Goal: Task Accomplishment & Management: Manage account settings

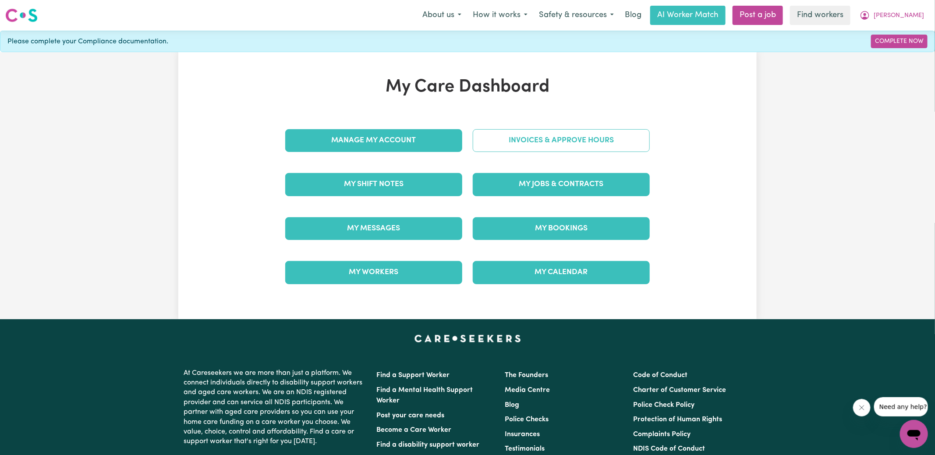
click at [485, 146] on link "Invoices & Approve Hours" at bounding box center [561, 140] width 177 height 23
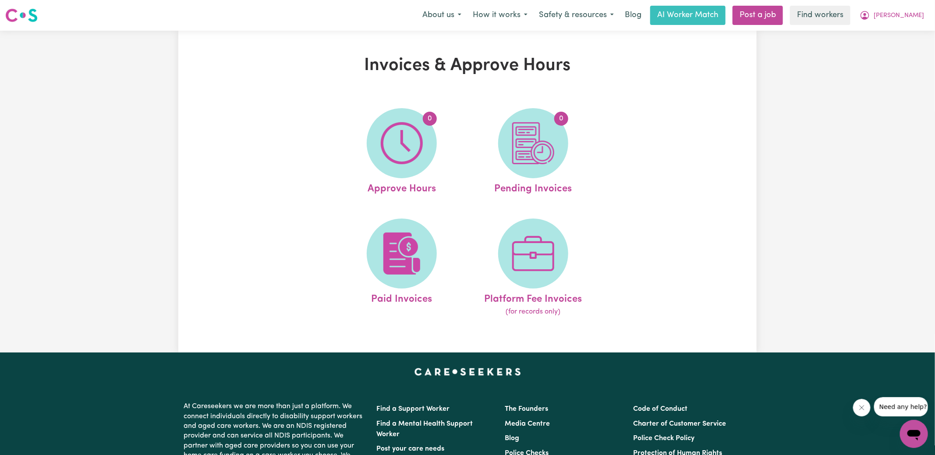
click at [401, 155] on img at bounding box center [402, 143] width 42 height 42
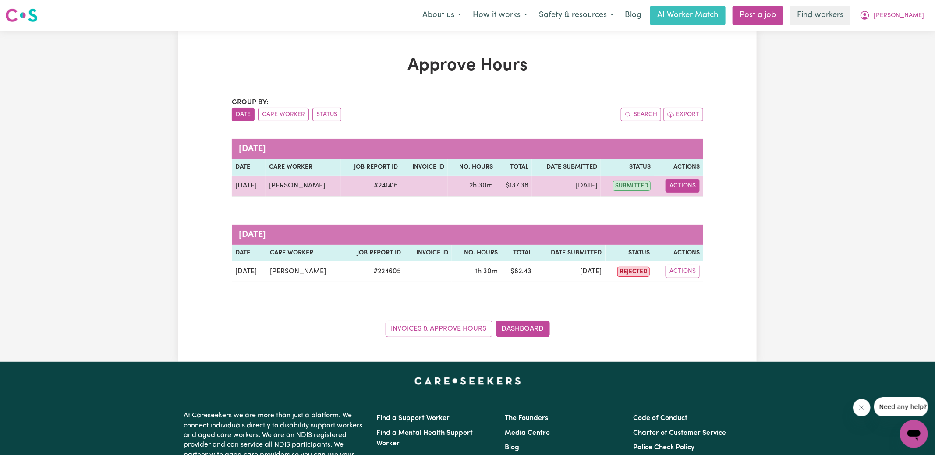
click at [684, 187] on button "Actions" at bounding box center [682, 186] width 34 height 14
click at [691, 205] on link "View Job Report" at bounding box center [704, 206] width 75 height 18
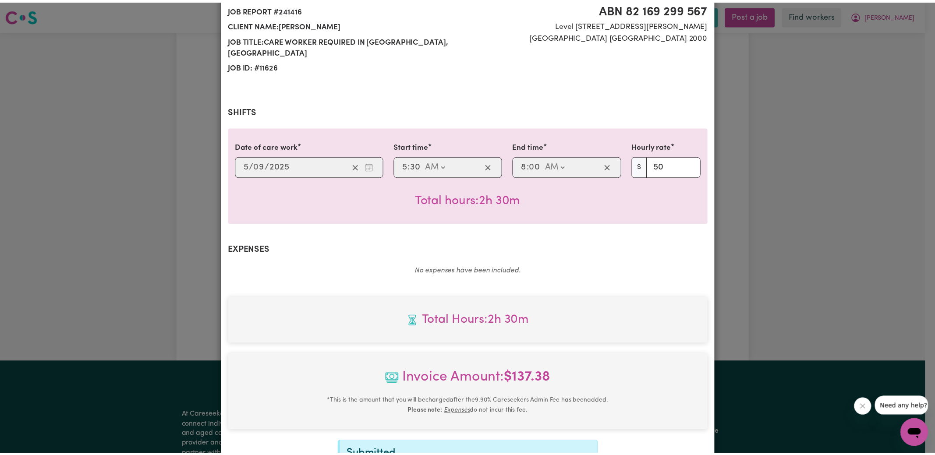
scroll to position [219, 0]
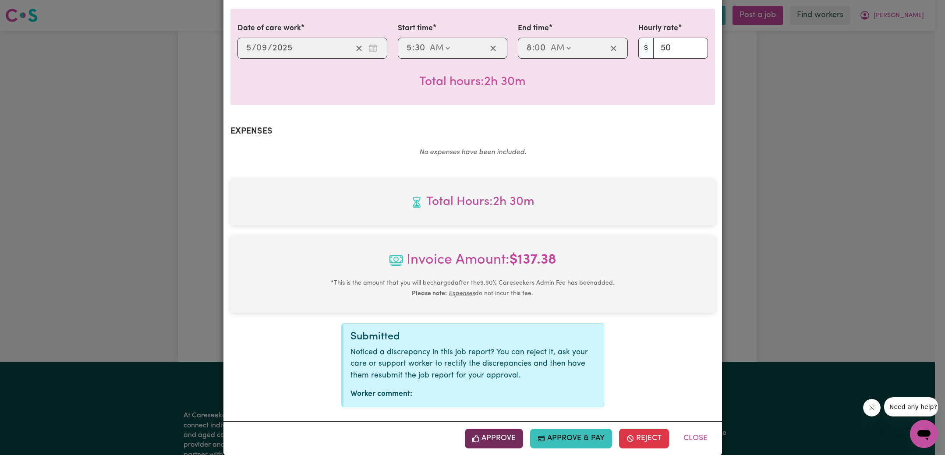
click at [487, 429] on button "Approve" at bounding box center [494, 438] width 59 height 19
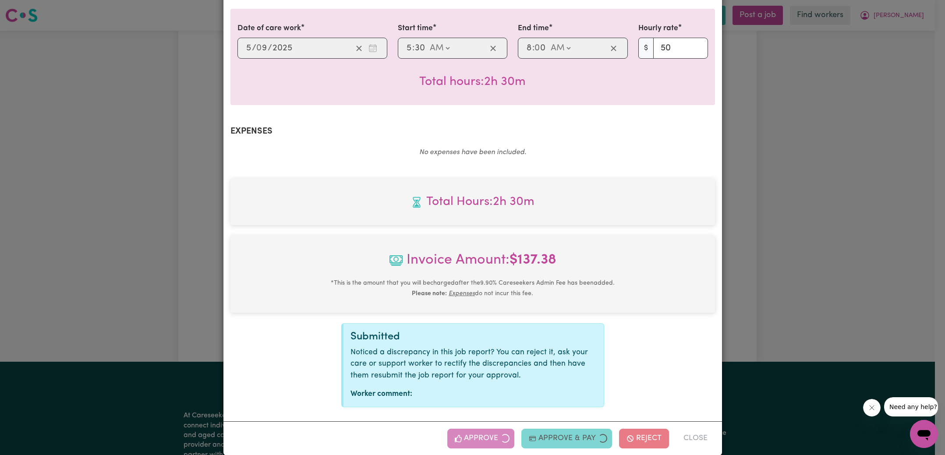
click at [789, 263] on div "Job Report # 241416 - [PERSON_NAME] Summary Job report # 241416 Client name: [P…" at bounding box center [472, 227] width 945 height 455
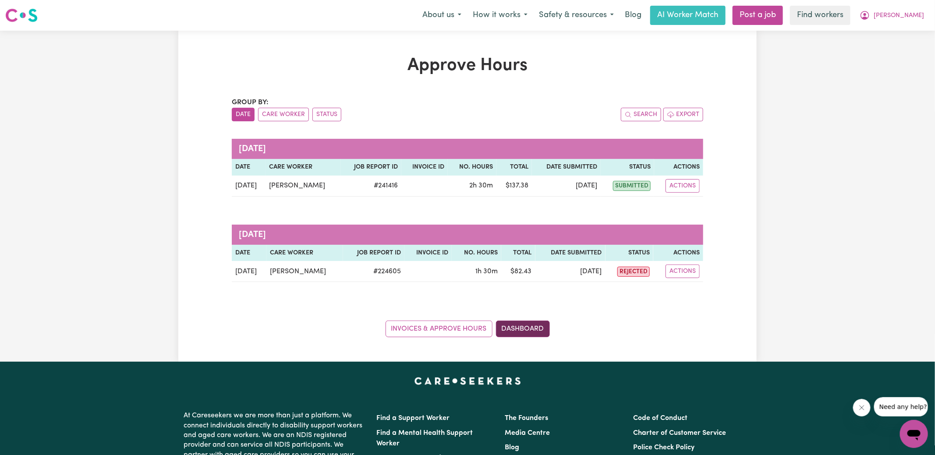
click at [534, 332] on link "Dashboard" at bounding box center [523, 329] width 54 height 17
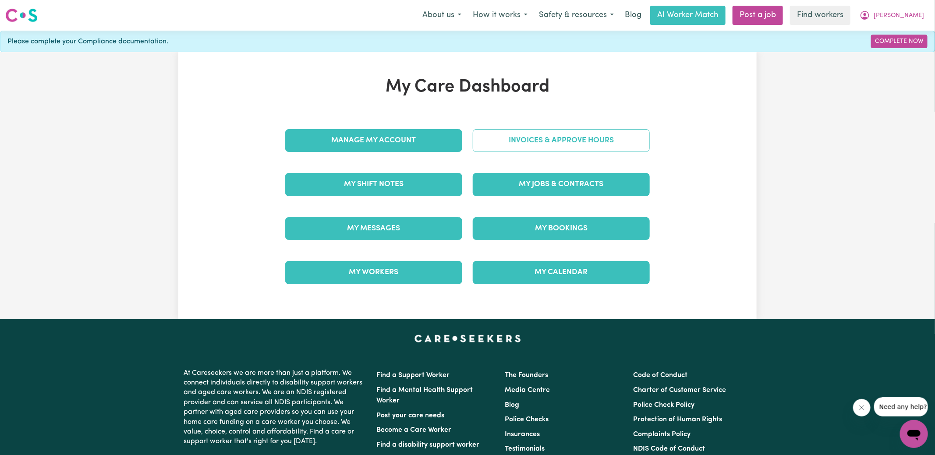
click at [546, 140] on link "Invoices & Approve Hours" at bounding box center [561, 140] width 177 height 23
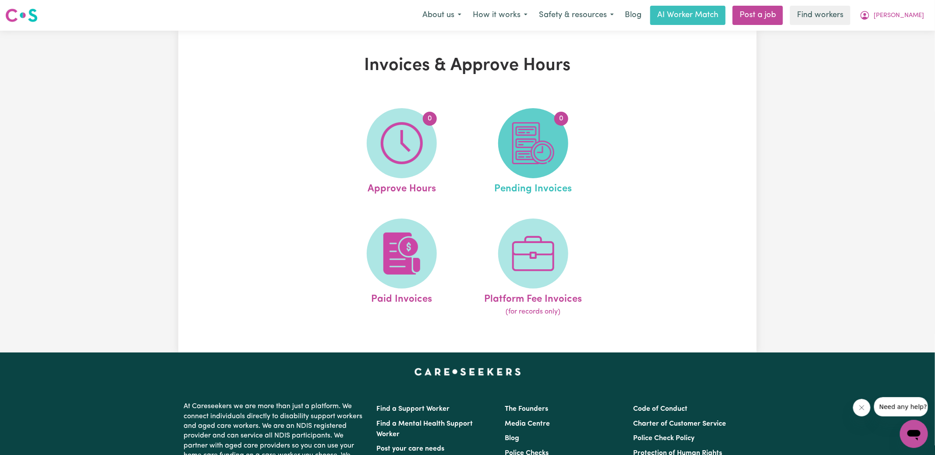
click at [555, 148] on span "0" at bounding box center [533, 143] width 70 height 70
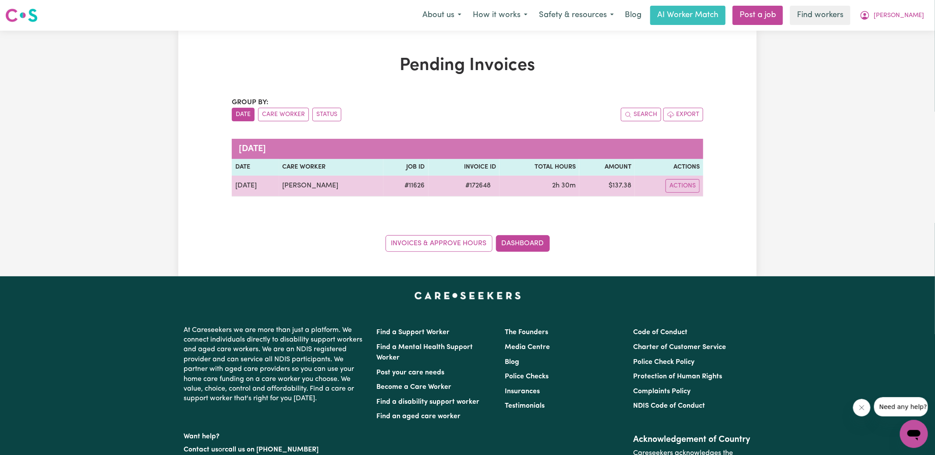
click at [475, 183] on span "# 172648" at bounding box center [478, 185] width 36 height 11
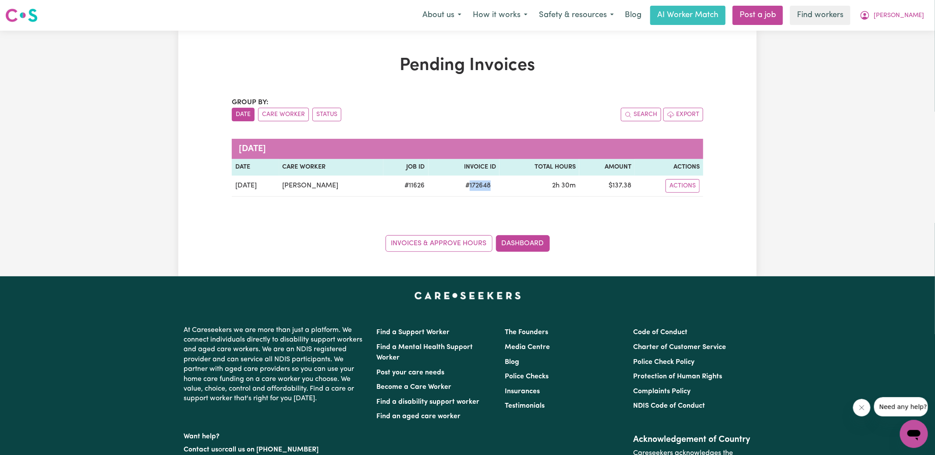
copy span "172648"
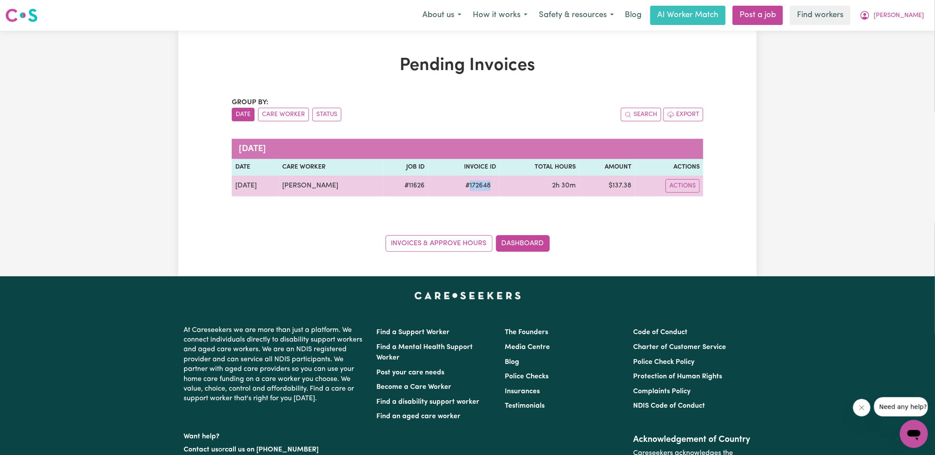
click at [623, 189] on td "$ 137.38" at bounding box center [607, 186] width 56 height 21
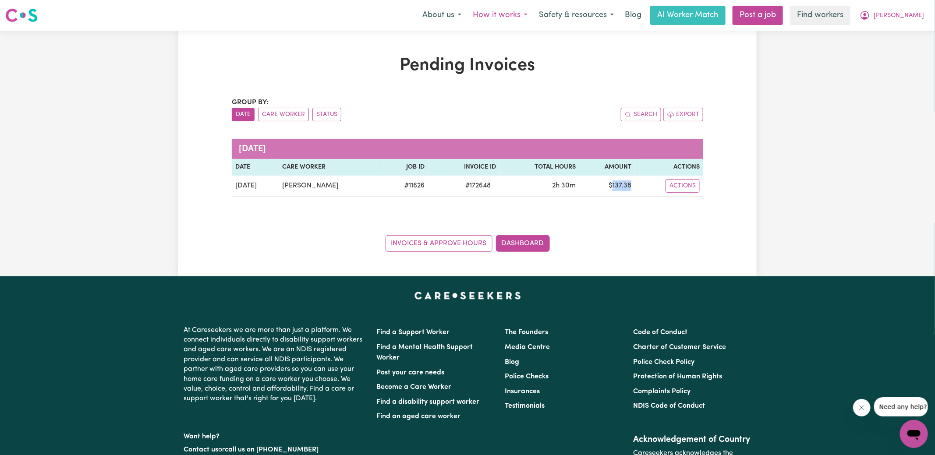
copy td "137.38"
click at [869, 18] on icon "My Account" at bounding box center [864, 15] width 9 height 9
click at [890, 51] on link "Logout" at bounding box center [894, 50] width 69 height 17
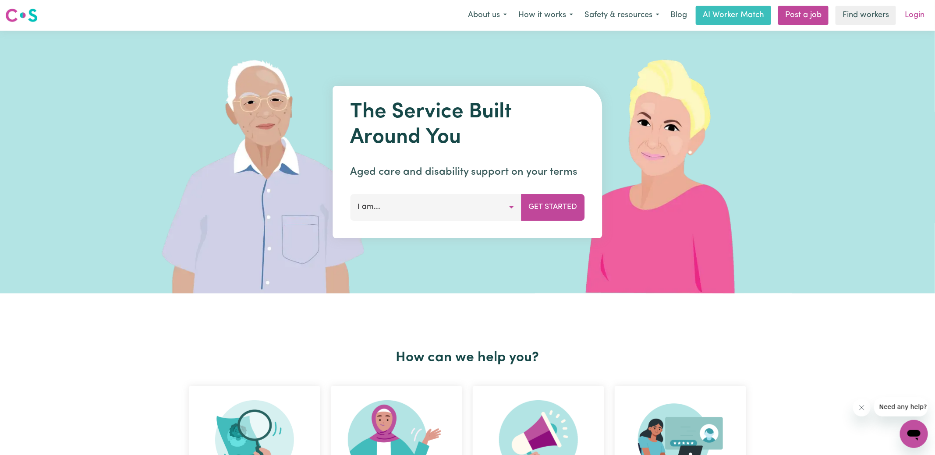
click at [913, 21] on link "Login" at bounding box center [914, 15] width 30 height 19
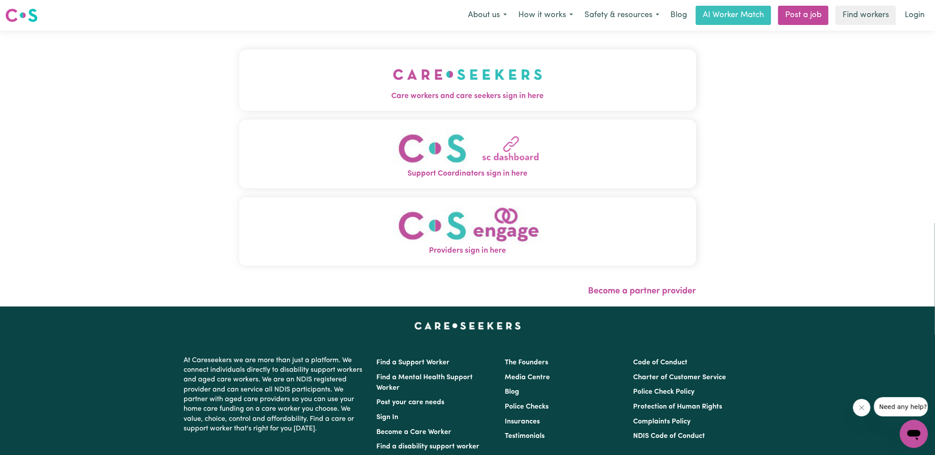
click at [434, 95] on span "Care workers and care seekers sign in here" at bounding box center [467, 96] width 457 height 11
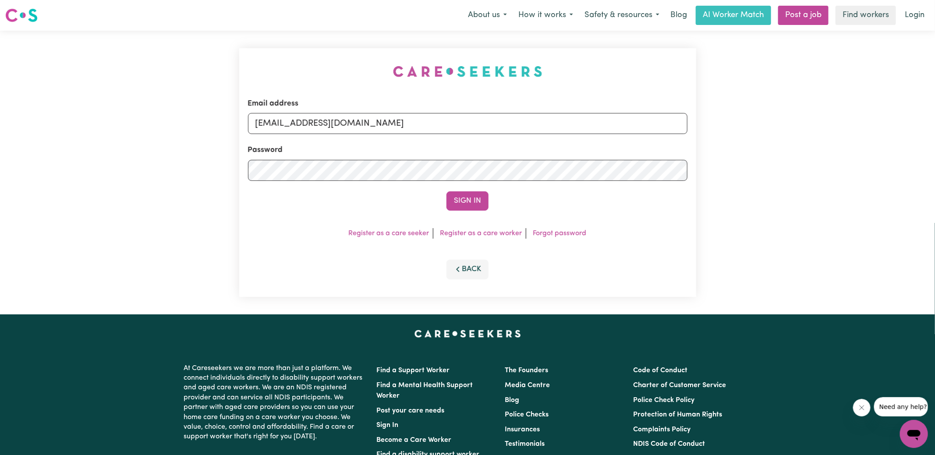
click at [267, 69] on div "Email address [EMAIL_ADDRESS][DOMAIN_NAME] Password Sign In Register as a care …" at bounding box center [467, 173] width 467 height 284
drag, startPoint x: 302, startPoint y: 127, endPoint x: 822, endPoint y: 192, distance: 523.6
click at [822, 192] on div "Email address [EMAIL_ADDRESS][DOMAIN_NAME] Password Sign In Register as a care …" at bounding box center [467, 173] width 935 height 284
type input "[EMAIL_ADDRESS][DOMAIN_NAME]"
click at [446, 191] on button "Sign In" at bounding box center [467, 200] width 42 height 19
